Goal: Task Accomplishment & Management: Manage account settings

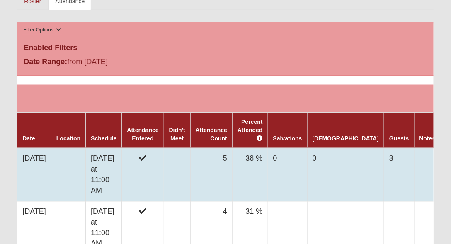
scroll to position [142, 0]
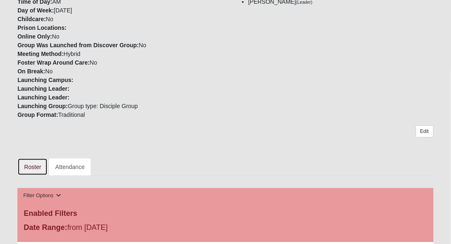
click at [31, 166] on link "Roster" at bounding box center [32, 166] width 30 height 17
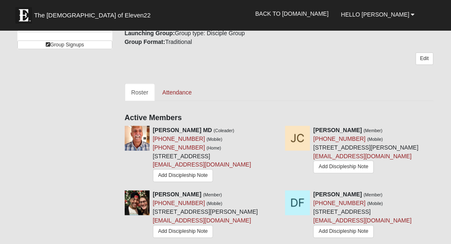
scroll to position [237, 0]
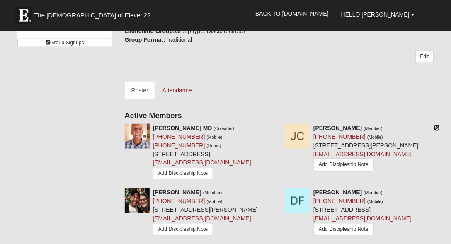
click at [437, 125] on icon at bounding box center [437, 128] width 6 height 6
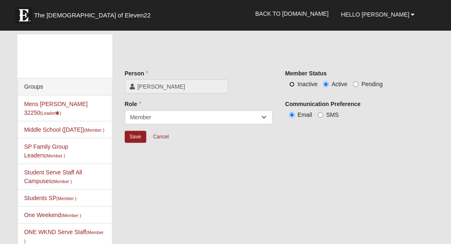
click at [292, 84] on input "Inactive" at bounding box center [291, 84] width 5 height 5
radio input "true"
click at [135, 135] on input "Save" at bounding box center [136, 137] width 22 height 12
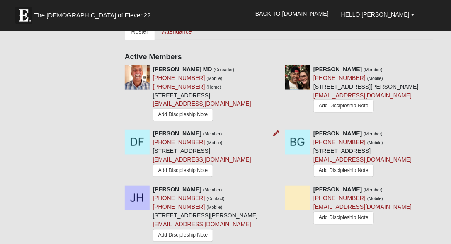
scroll to position [308, 0]
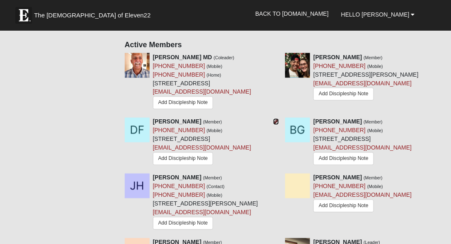
click at [275, 125] on icon at bounding box center [276, 122] width 6 height 6
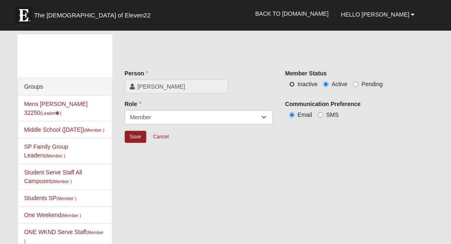
click at [291, 83] on input "Inactive" at bounding box center [291, 84] width 5 height 5
radio input "true"
click at [132, 139] on input "Save" at bounding box center [136, 137] width 22 height 12
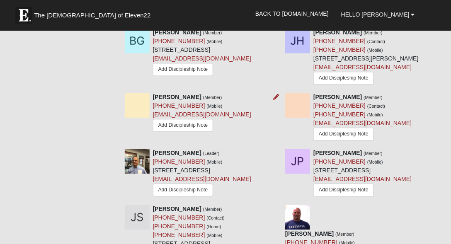
scroll to position [402, 0]
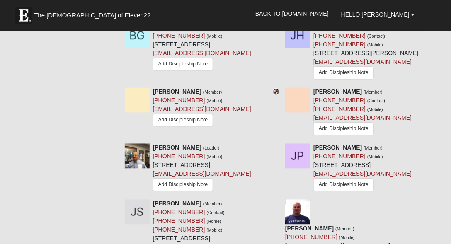
click at [276, 94] on icon at bounding box center [276, 92] width 6 height 6
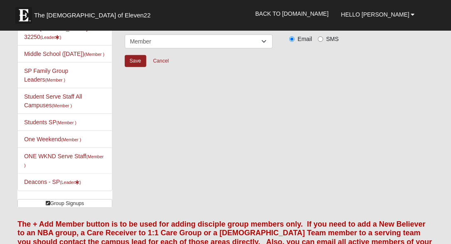
scroll to position [5, 0]
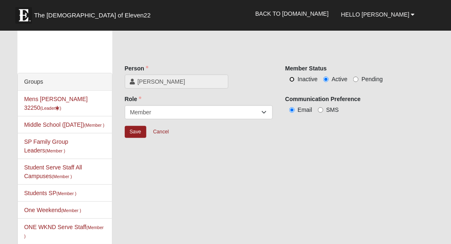
click at [291, 79] on input "Inactive" at bounding box center [291, 79] width 5 height 5
radio input "true"
click at [133, 128] on input "Save" at bounding box center [136, 132] width 22 height 12
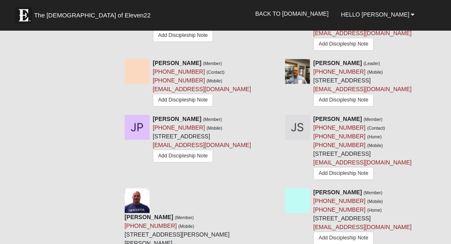
scroll to position [455, 0]
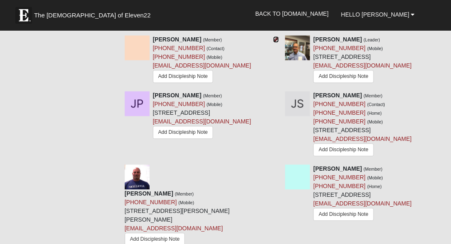
click at [276, 42] on icon at bounding box center [276, 39] width 6 height 6
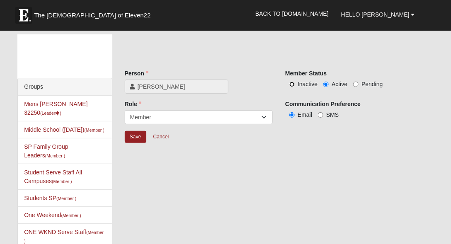
click at [292, 85] on input "Inactive" at bounding box center [291, 84] width 5 height 5
radio input "true"
click at [136, 133] on input "Save" at bounding box center [136, 137] width 22 height 12
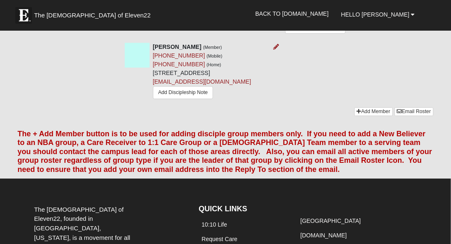
scroll to position [592, 0]
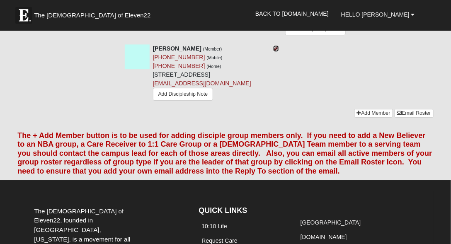
click at [277, 51] on icon at bounding box center [276, 49] width 6 height 6
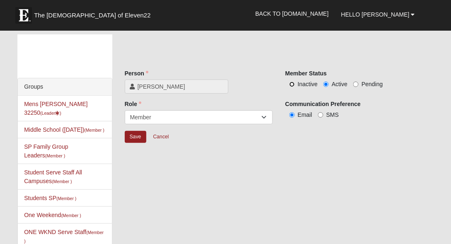
click at [291, 84] on input "Inactive" at bounding box center [291, 84] width 5 height 5
radio input "true"
click at [135, 135] on input "Save" at bounding box center [136, 137] width 22 height 12
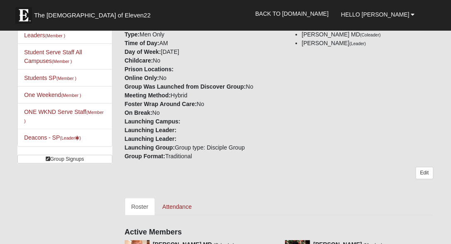
scroll to position [121, 0]
click at [422, 167] on link "Edit" at bounding box center [425, 173] width 18 height 12
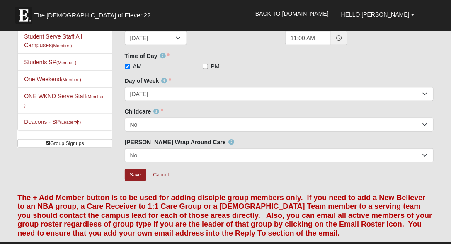
scroll to position [144, 0]
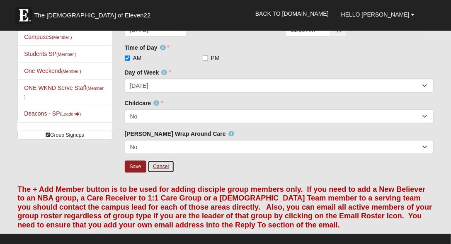
click at [161, 166] on link "Cancel" at bounding box center [161, 166] width 27 height 13
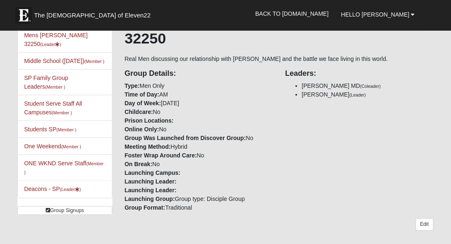
scroll to position [71, 0]
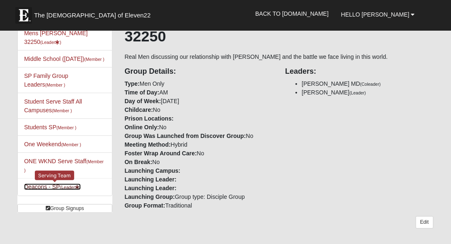
click at [44, 184] on link "Deacons - SP (Leader )" at bounding box center [52, 187] width 57 height 7
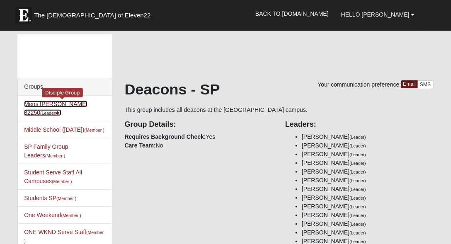
click at [45, 102] on link "Mens [PERSON_NAME] 32250 (Leader )" at bounding box center [55, 108] width 63 height 15
